Goal: Check status: Check status

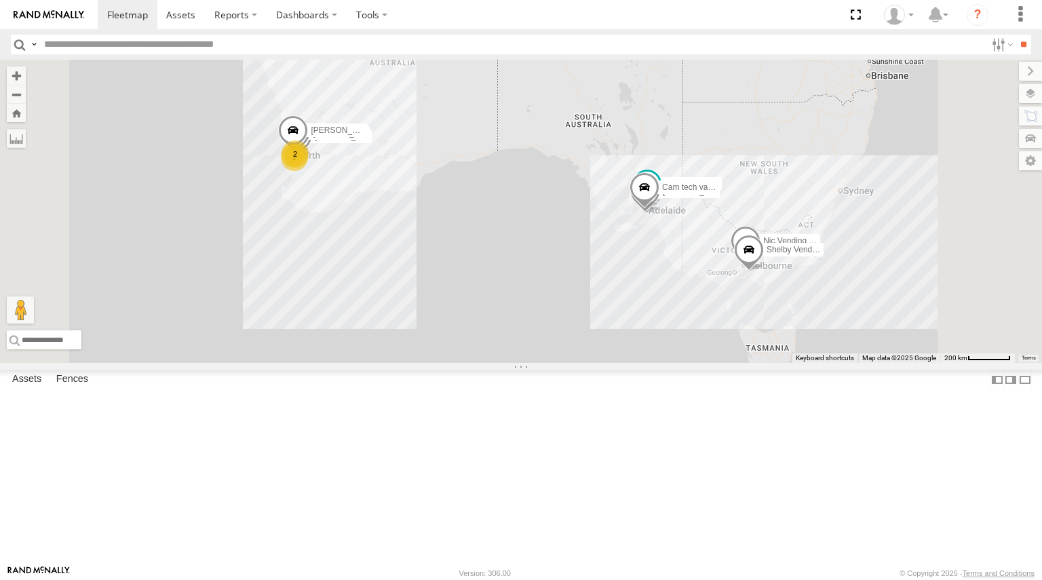
click at [761, 263] on span at bounding box center [746, 244] width 30 height 37
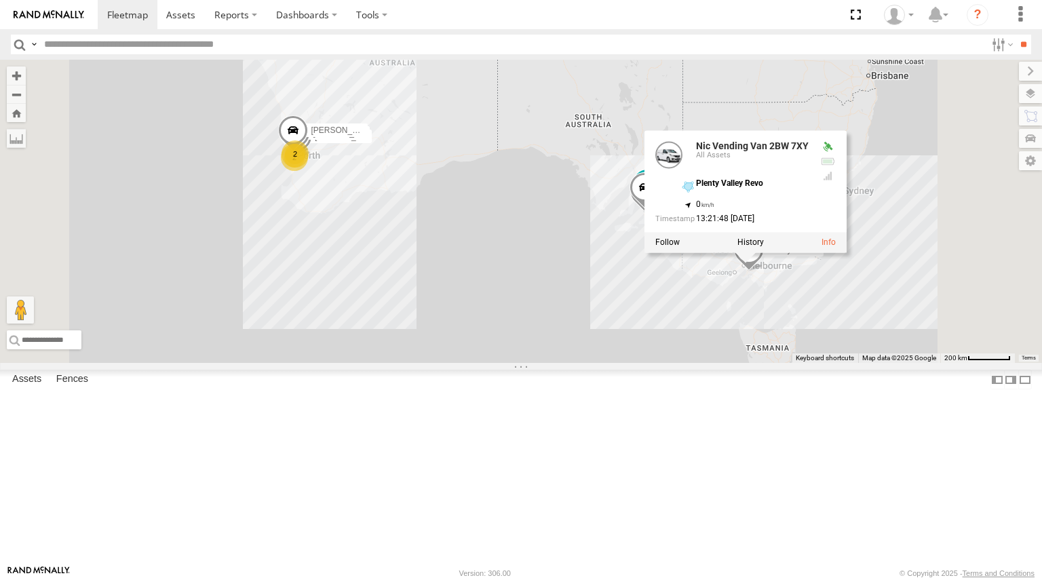
click at [766, 363] on div "Ashton Vending Van S726CZT Nic Vending Van 2BW 7XY [PERSON_NAME] Tech IOV698 [P…" at bounding box center [521, 211] width 1042 height 303
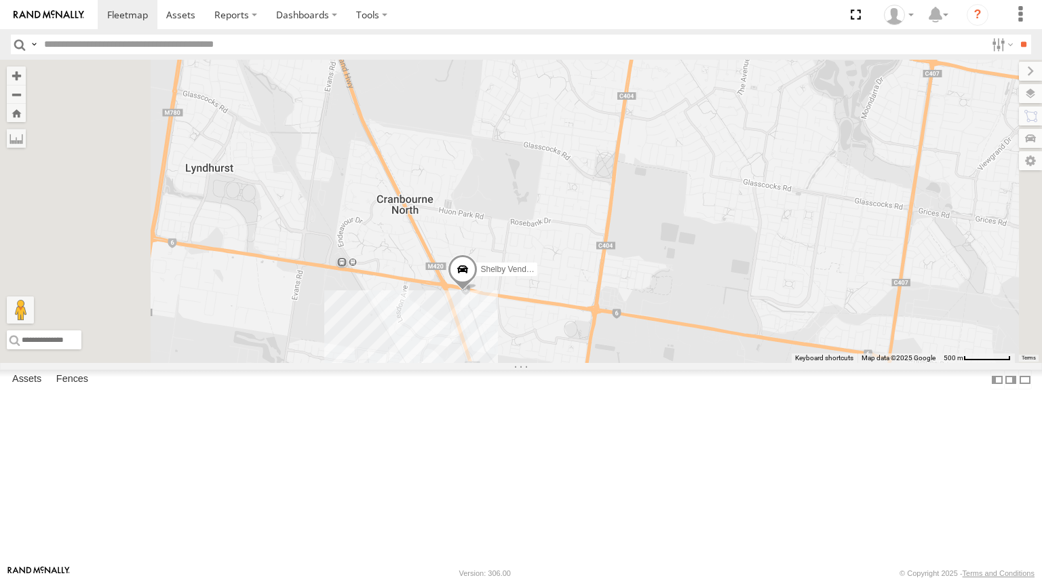
click at [478, 291] on span at bounding box center [463, 272] width 30 height 37
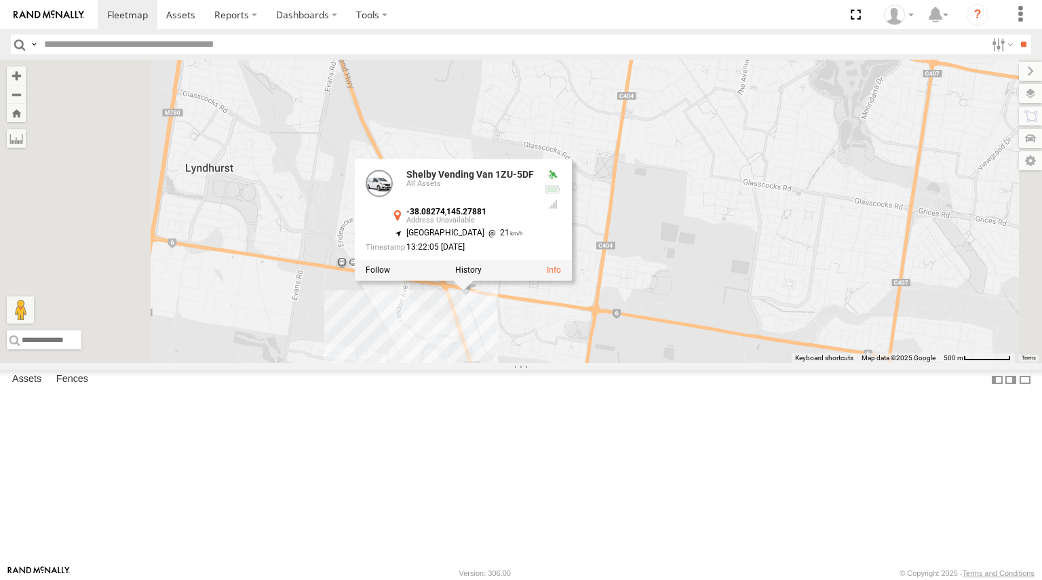
click at [729, 363] on div "Nic Vending Van 2BW 7XY [PERSON_NAME] Tech IOV698 [PERSON_NAME] Van S434-DDD Ve…" at bounding box center [521, 211] width 1042 height 303
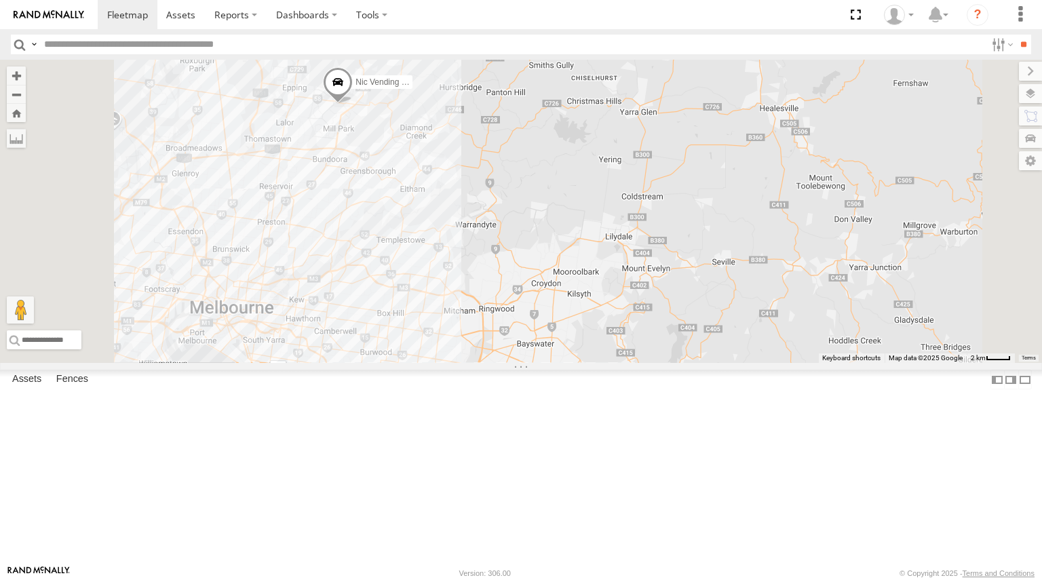
click at [353, 104] on span at bounding box center [338, 85] width 30 height 37
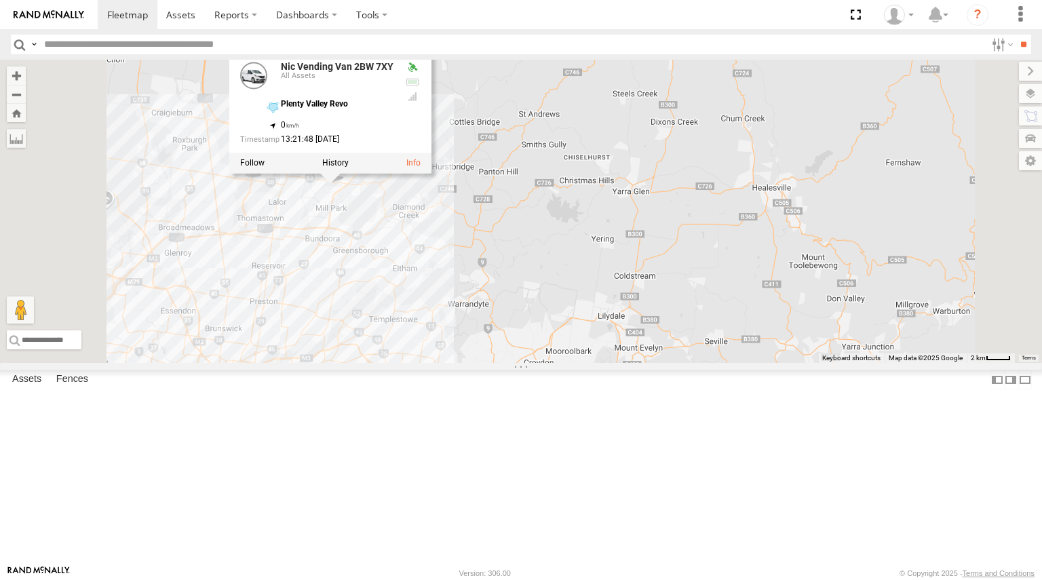
click at [345, 183] on span at bounding box center [331, 165] width 30 height 37
click at [0, 0] on div "Nic Vending Van 2BW 7XY" at bounding box center [0, 0] width 0 height 0
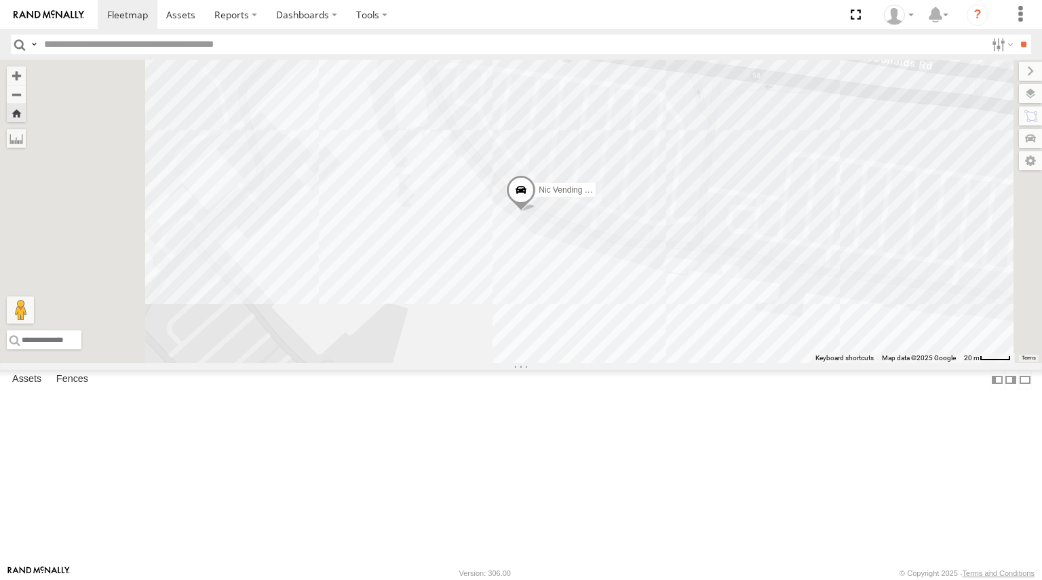
click at [0, 0] on link at bounding box center [0, 0] width 0 height 0
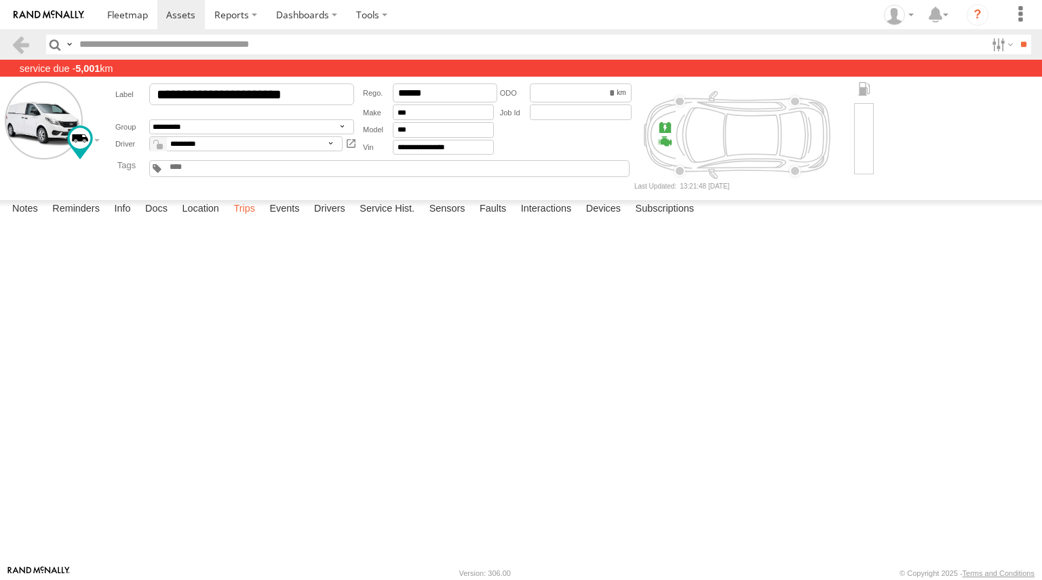
click at [244, 219] on label "Trips" at bounding box center [244, 209] width 35 height 19
